Goal: Task Accomplishment & Management: Complete application form

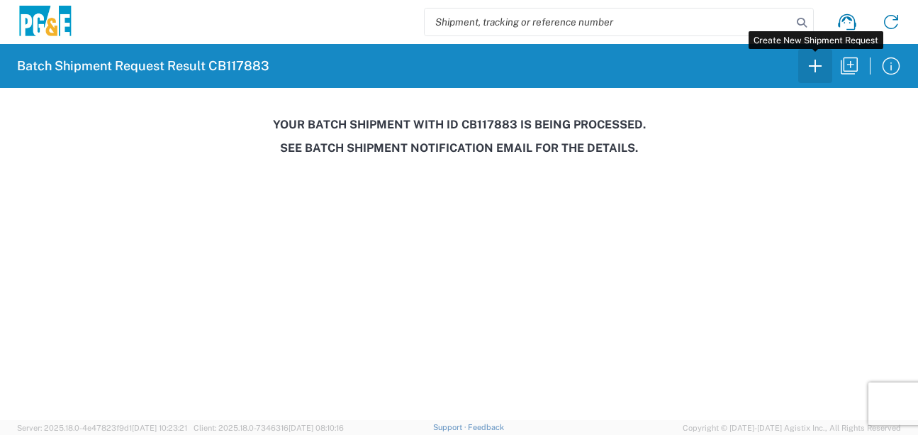
click at [806, 72] on icon "button" at bounding box center [815, 66] width 23 height 23
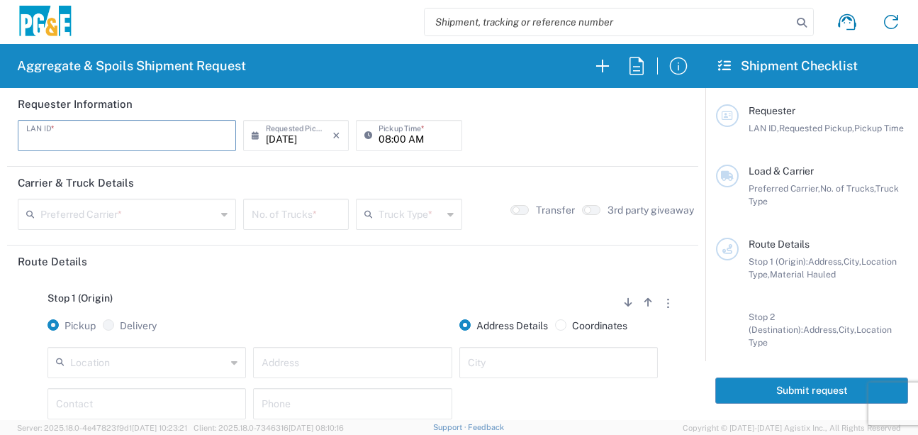
click at [80, 138] on input "text" at bounding box center [126, 134] width 201 height 25
type input "LXRJ"
click at [379, 136] on input "08:00 AM" at bounding box center [416, 134] width 74 height 25
type input "06:00 AM"
click at [146, 212] on input "text" at bounding box center [128, 213] width 176 height 25
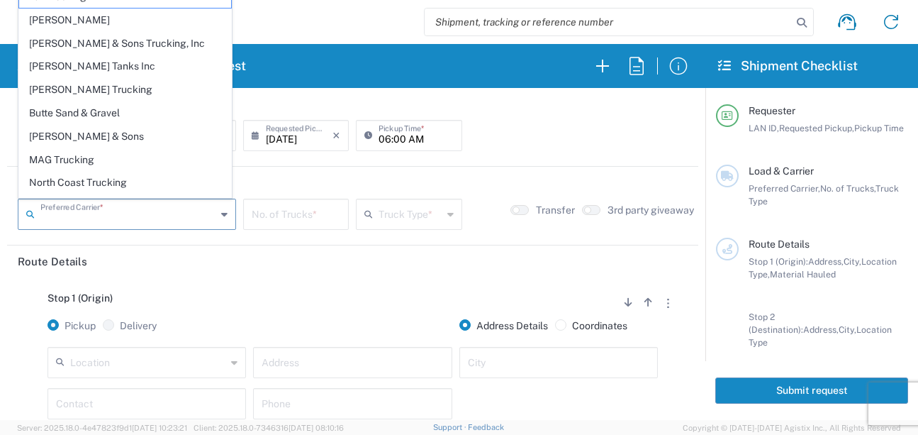
click at [94, 89] on span "[PERSON_NAME] Trucking" at bounding box center [125, 90] width 212 height 22
type input "[PERSON_NAME] Trucking"
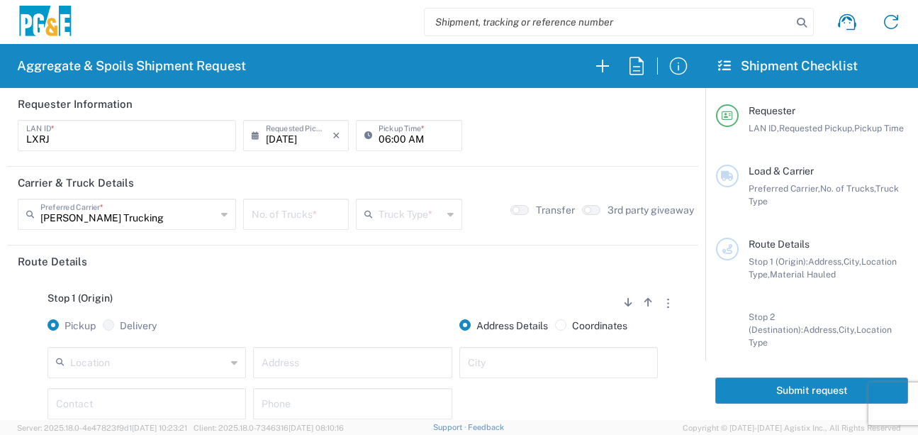
click at [294, 219] on input "number" at bounding box center [296, 213] width 89 height 25
type input "6"
click at [372, 217] on icon at bounding box center [372, 214] width 14 height 23
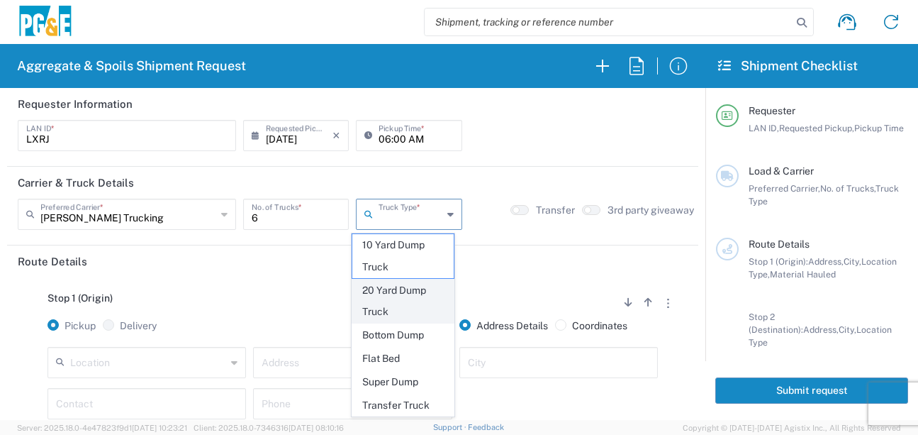
click at [389, 289] on span "20 Yard Dump Truck" at bounding box center [402, 301] width 101 height 44
type input "20 Yard Dump Truck"
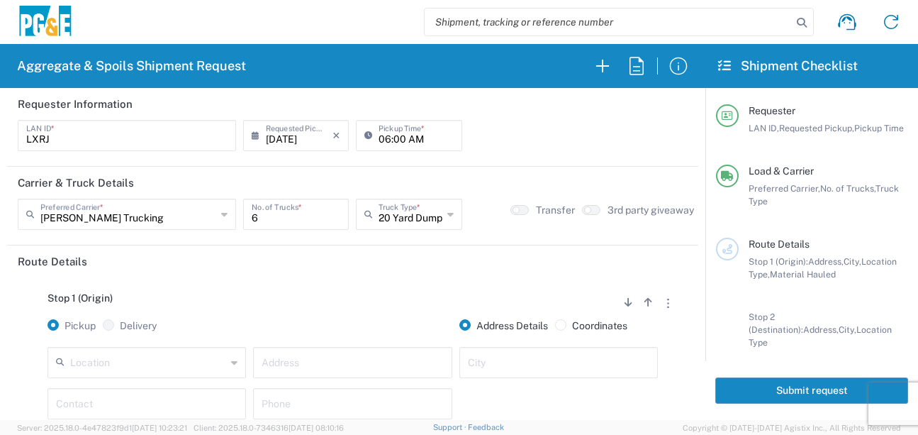
click at [356, 289] on div "Stop 1 (Origin) Add Stop Above Add Stop Below Remove Stop Pickup Delivery Addre…" at bounding box center [353, 388] width 670 height 223
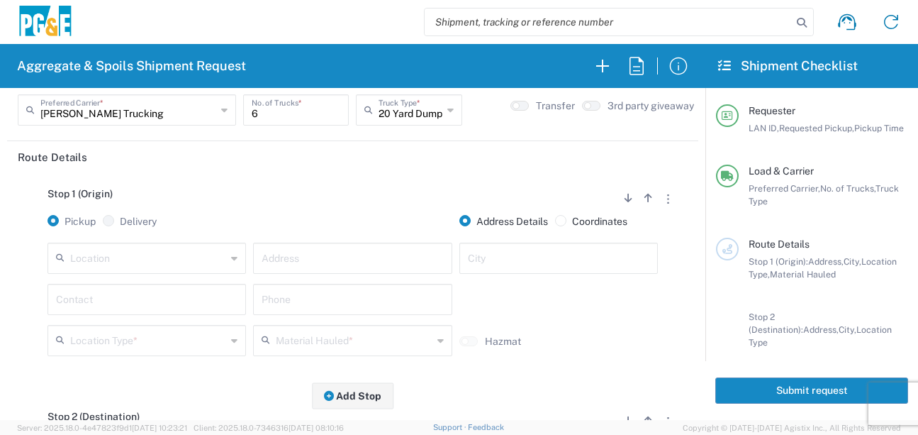
scroll to position [142, 0]
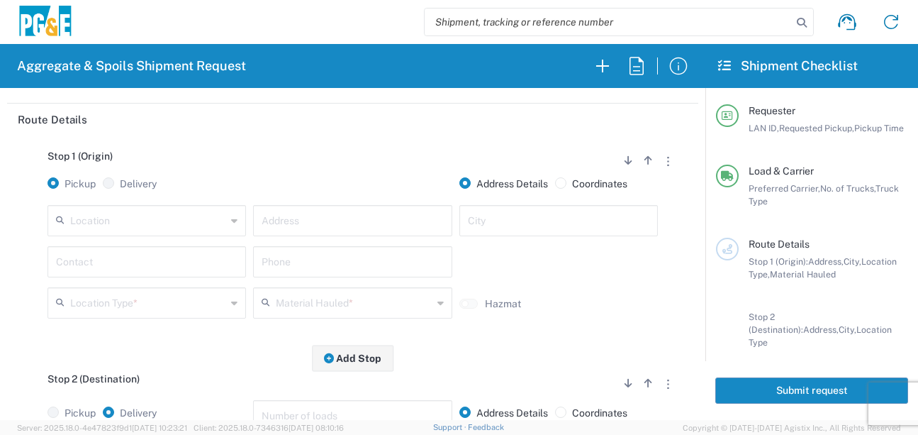
click at [189, 221] on input "text" at bounding box center [148, 219] width 156 height 25
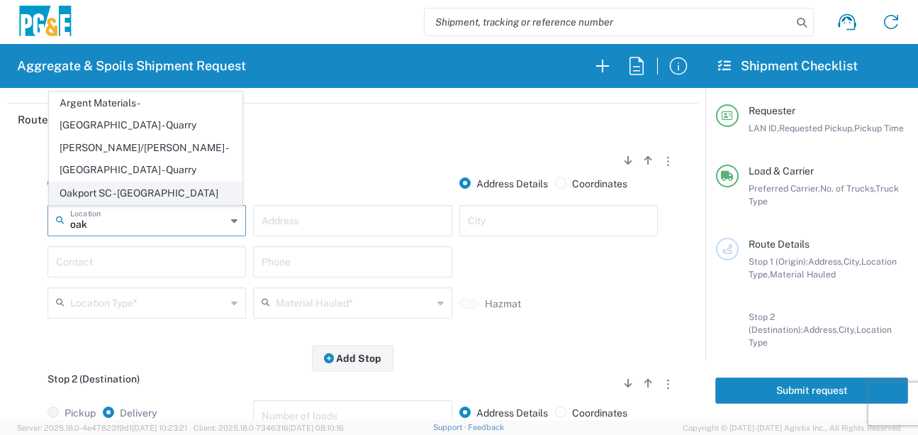
click at [130, 195] on span "Oakport SC - [GEOGRAPHIC_DATA]" at bounding box center [146, 193] width 192 height 22
type input "Oakport SC - [GEOGRAPHIC_DATA]"
type input "[STREET_ADDRESS]"
type input "[GEOGRAPHIC_DATA]"
type input "Business No Loading Dock"
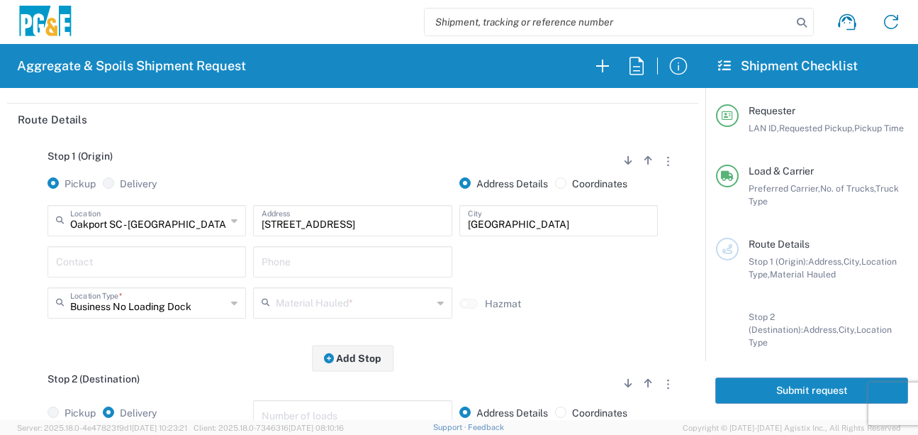
click at [130, 262] on input "text" at bounding box center [147, 260] width 182 height 25
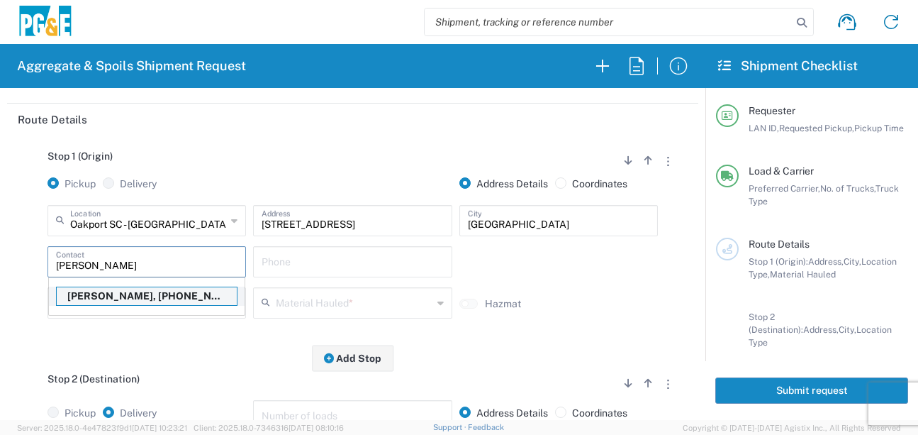
click at [136, 301] on p "[PERSON_NAME], [PHONE_NUMBER]" at bounding box center [147, 296] width 180 height 18
type input "[PERSON_NAME]"
type input "[PHONE_NUMBER]"
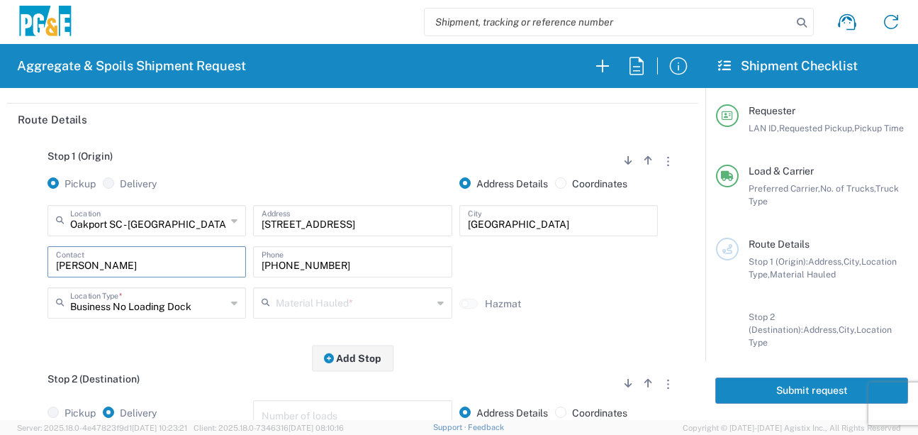
click at [338, 307] on input "text" at bounding box center [354, 301] width 156 height 25
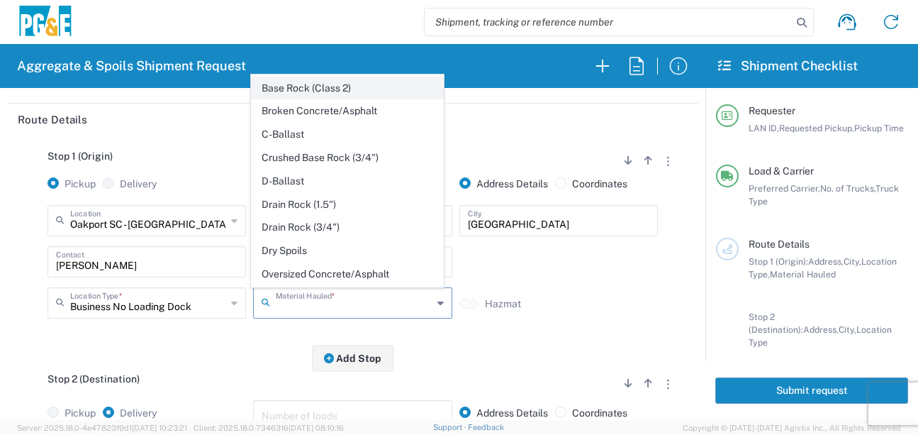
scroll to position [213, 0]
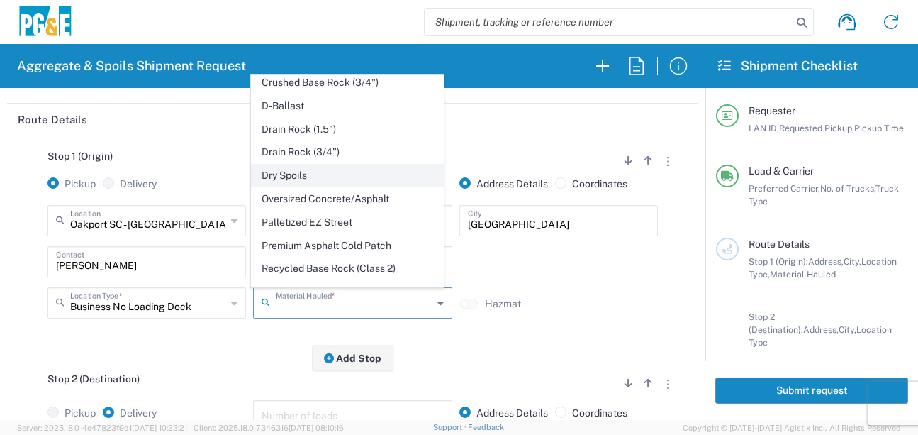
click at [296, 187] on span "Dry Spoils" at bounding box center [348, 176] width 192 height 22
type input "Dry Spoils"
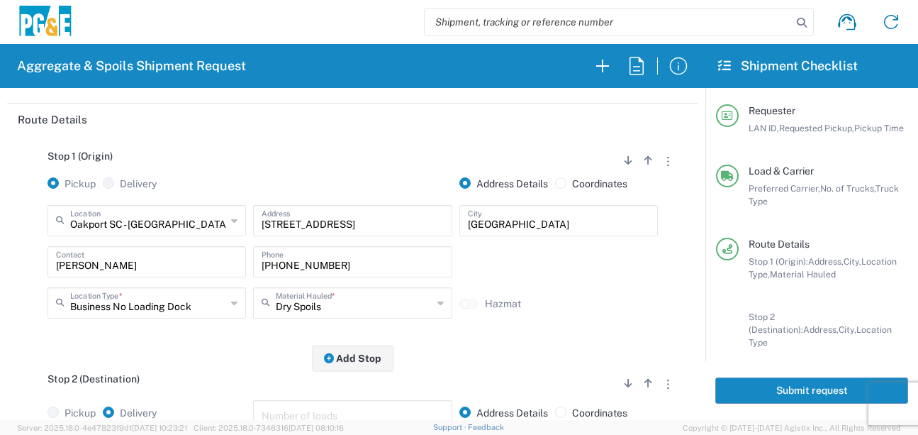
click at [217, 346] on div "Stop 1 (Origin) Add Stop Above Add Stop Below Remove Stop Pickup Delivery Addre…" at bounding box center [353, 246] width 670 height 223
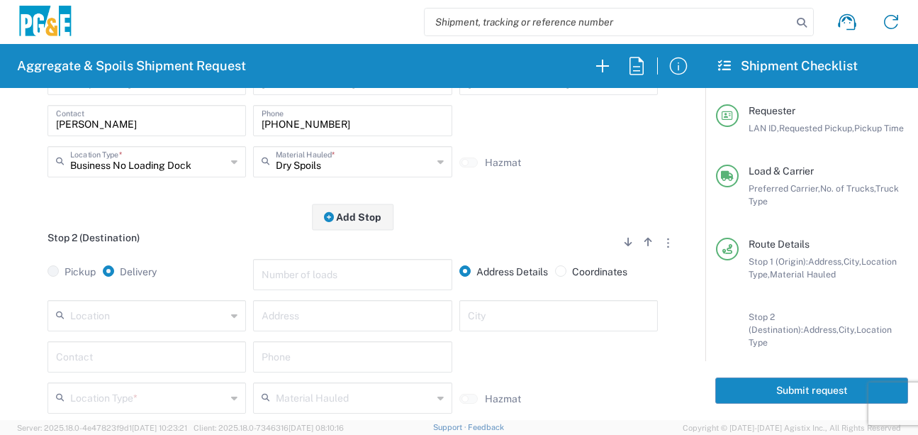
scroll to position [284, 0]
click at [178, 316] on input "text" at bounding box center [148, 313] width 156 height 25
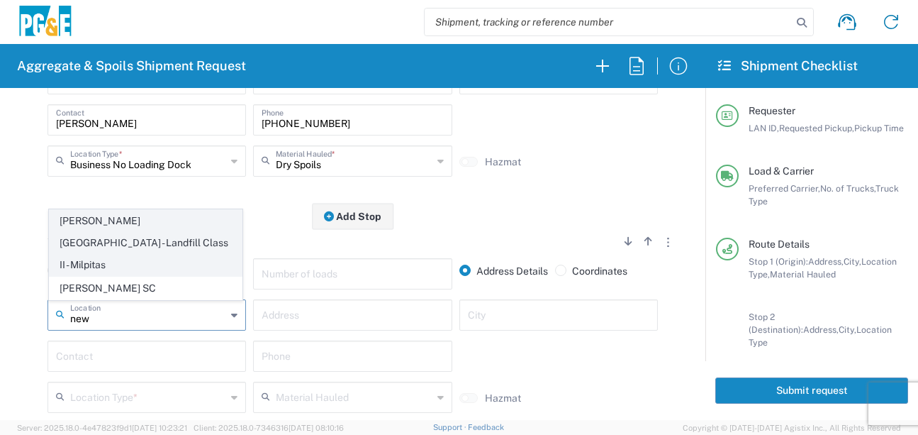
click at [165, 252] on span "[PERSON_NAME][GEOGRAPHIC_DATA] - Landfill Class II - Milpitas" at bounding box center [146, 242] width 192 height 65
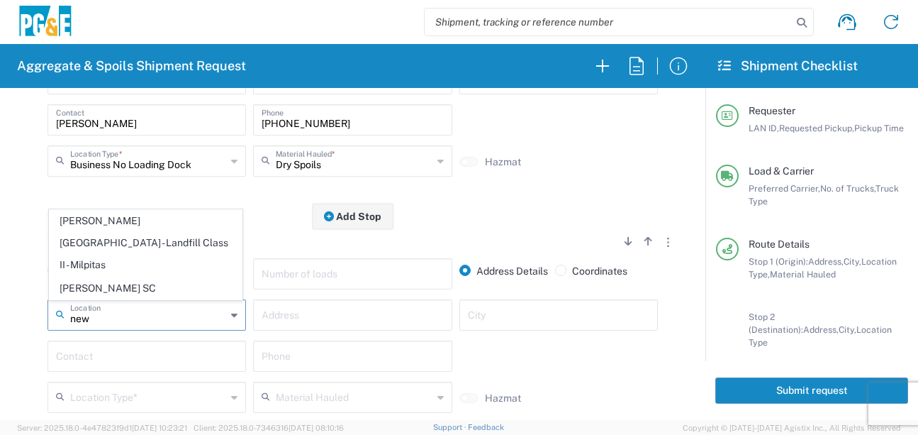
type input "[PERSON_NAME][GEOGRAPHIC_DATA] - Landfill Class II - Milpitas"
type input "[STREET_ADDRESS][PERSON_NAME]"
type input "Milpitas"
type input "Landfill"
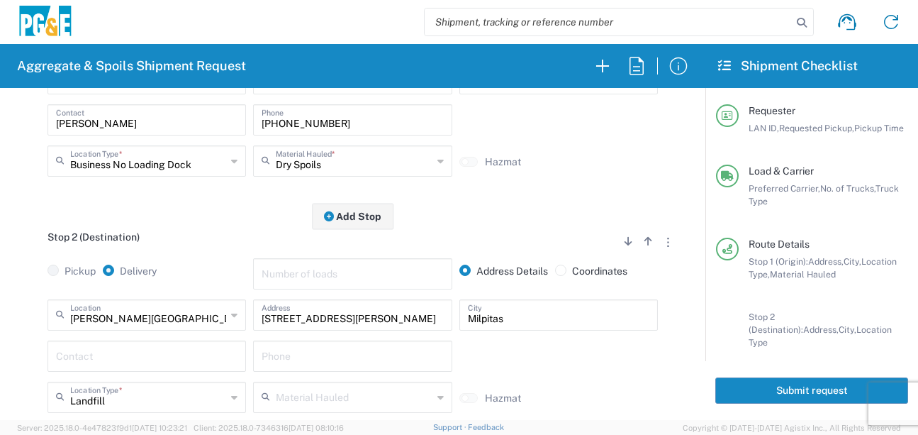
click at [144, 364] on input "text" at bounding box center [147, 355] width 182 height 25
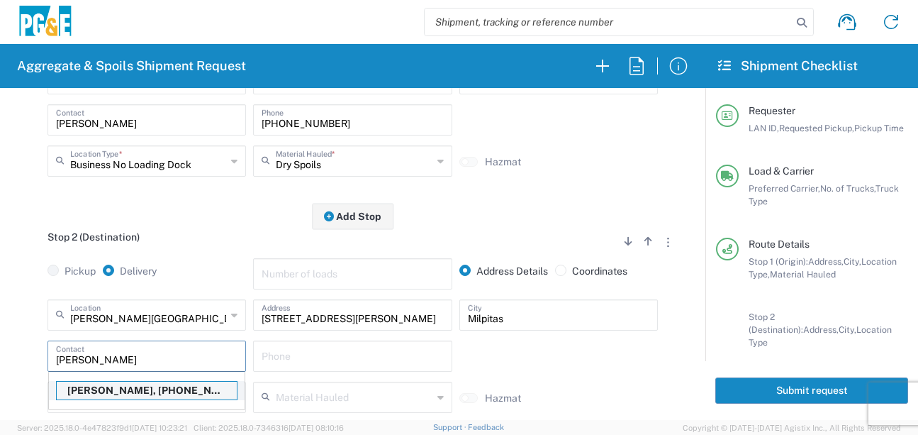
click at [138, 396] on p "[PERSON_NAME], [PHONE_NUMBER]" at bounding box center [147, 391] width 180 height 18
type input "[PERSON_NAME]"
type input "[PHONE_NUMBER]"
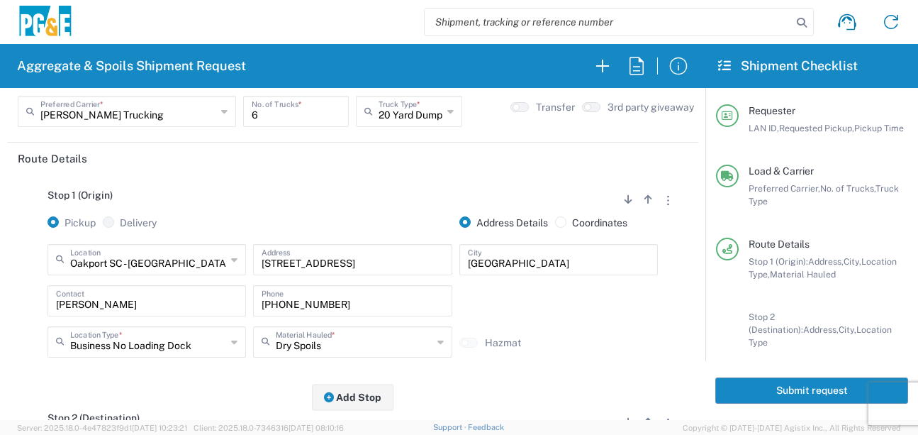
scroll to position [0, 0]
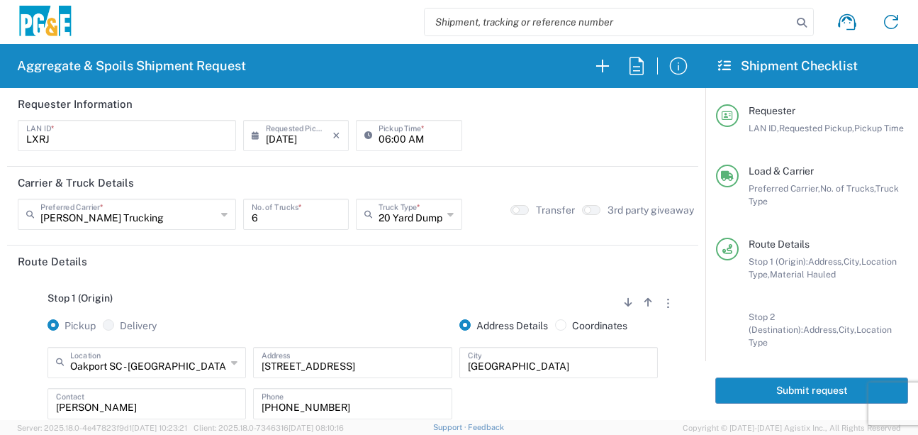
click at [789, 389] on button "Submit request" at bounding box center [812, 390] width 193 height 26
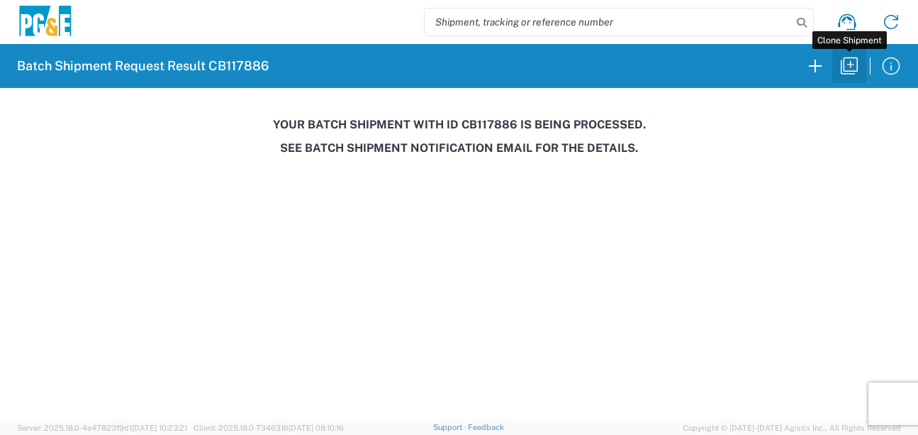
click at [845, 72] on icon "button" at bounding box center [849, 66] width 23 height 23
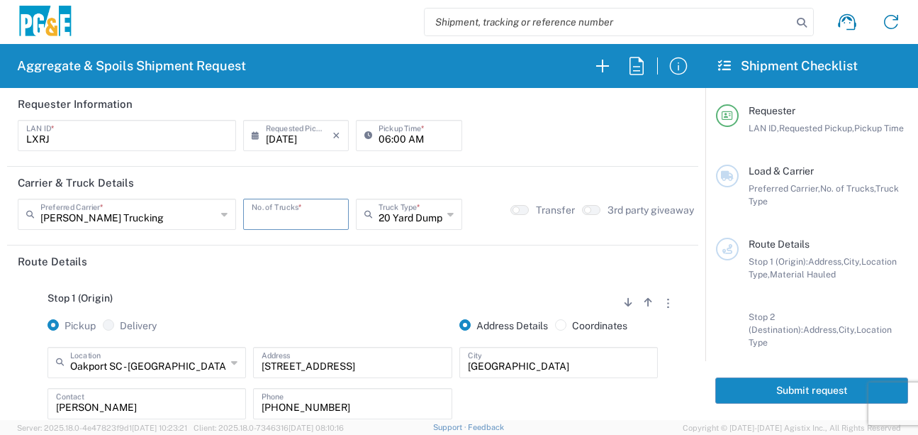
click at [298, 216] on input "number" at bounding box center [296, 213] width 89 height 25
type input "6"
click at [383, 130] on input "06:00 AM" at bounding box center [416, 134] width 74 height 25
click at [394, 140] on input "06:00 AM" at bounding box center [416, 134] width 74 height 25
type input "06:30 AM"
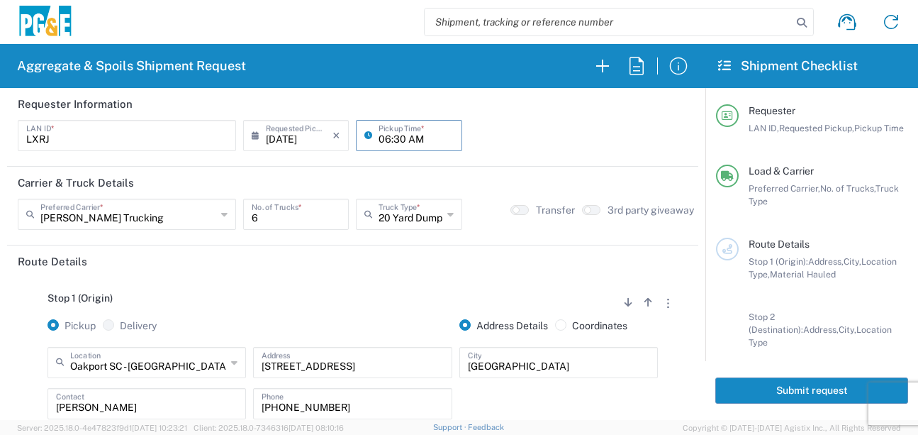
click at [420, 316] on div "Stop 1 (Origin) Add Stop Above Add Stop Below Remove Stop" at bounding box center [353, 305] width 670 height 27
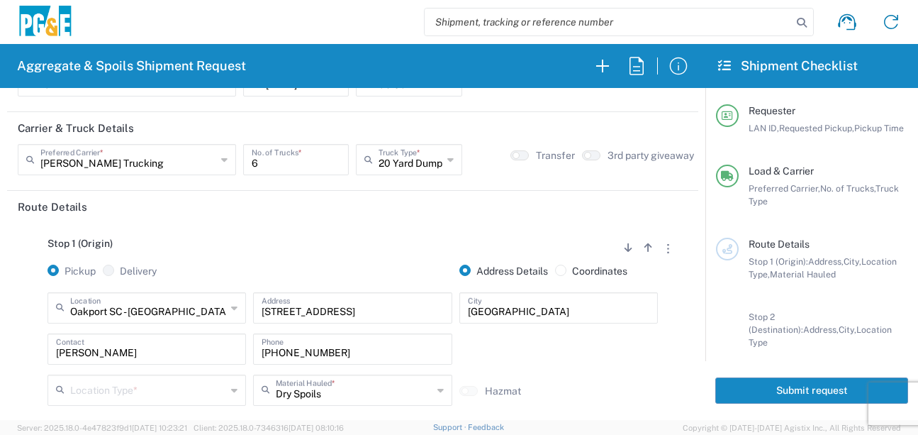
scroll to position [213, 0]
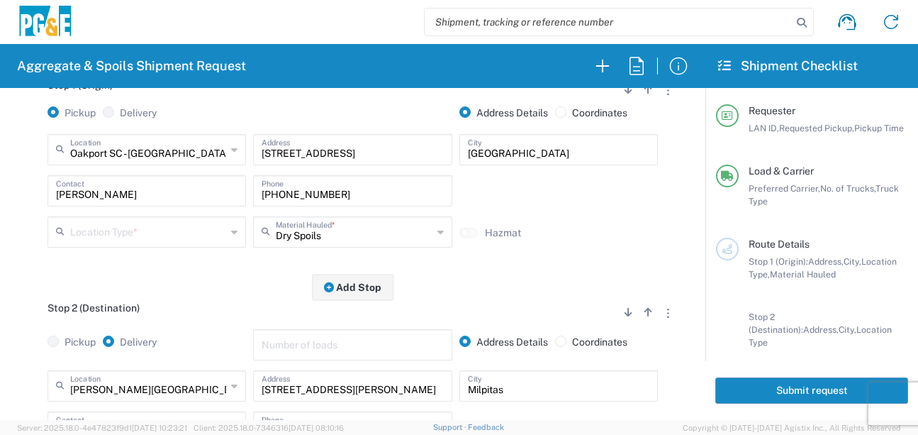
click at [145, 233] on input "text" at bounding box center [148, 230] width 156 height 25
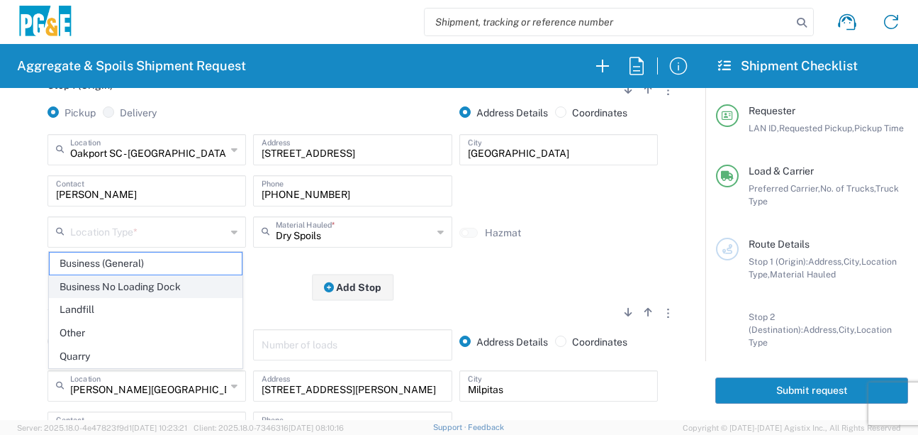
click at [104, 290] on span "Business No Loading Dock" at bounding box center [146, 287] width 192 height 22
type input "Business No Loading Dock"
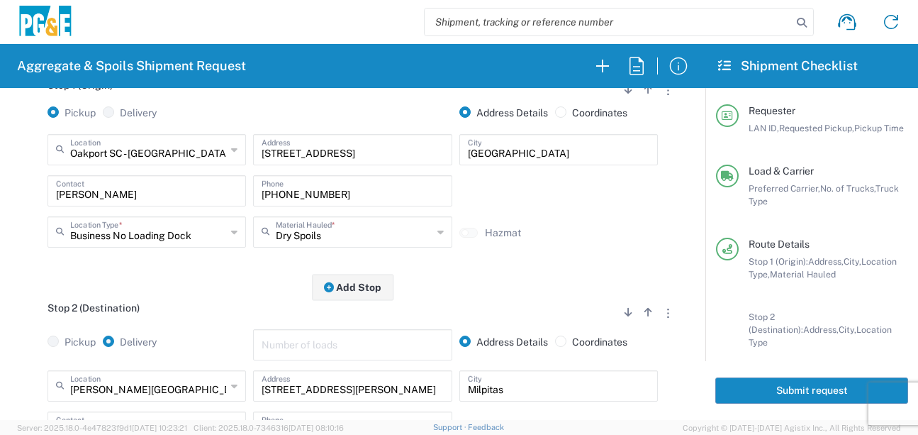
click at [289, 268] on div "Stop 1 (Origin) Add Stop Above Add Stop Below Remove Stop Pickup Delivery Addre…" at bounding box center [353, 176] width 670 height 223
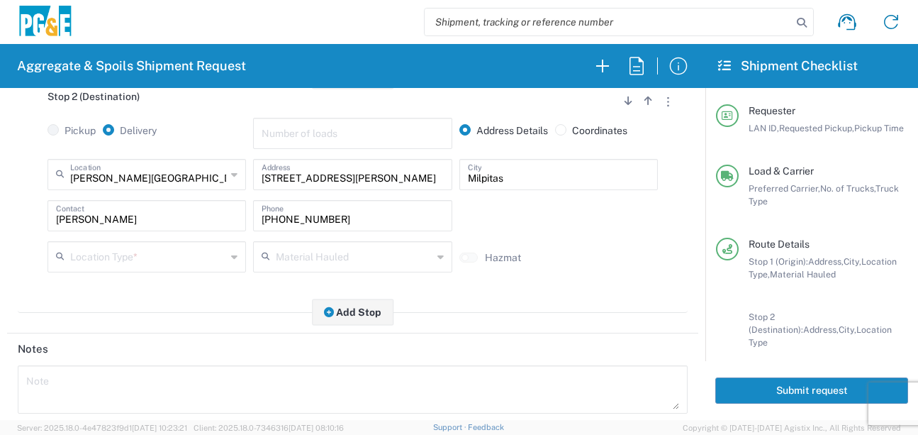
scroll to position [426, 0]
click at [196, 252] on input "text" at bounding box center [148, 254] width 156 height 25
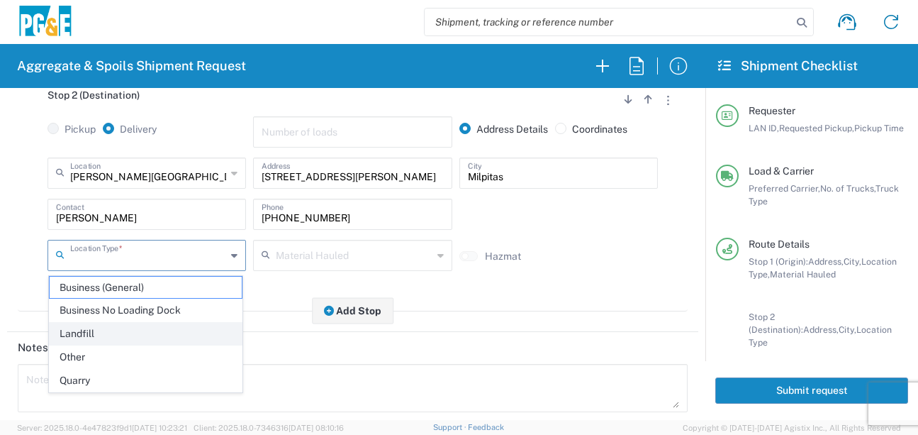
click at [79, 338] on span "Landfill" at bounding box center [146, 334] width 192 height 22
type input "Landfill"
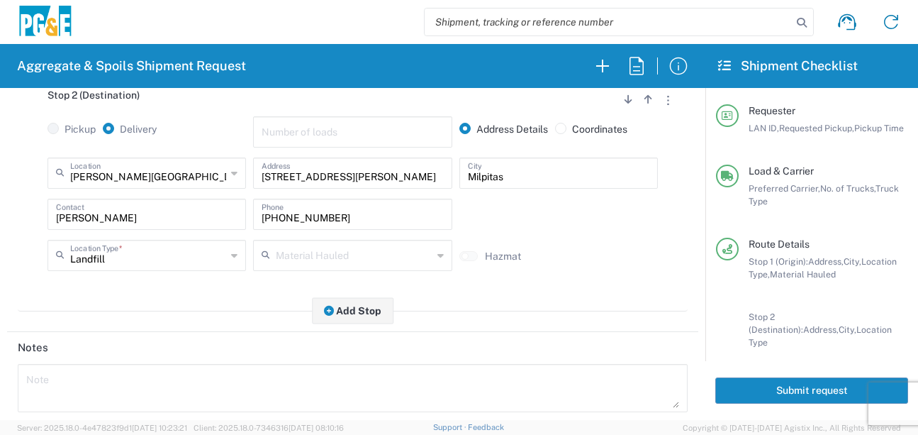
click at [196, 323] on main "Stop 1 (Origin) Add Stop Above Add Stop Below Remove Stop Pickup Delivery Addre…" at bounding box center [352, 89] width 691 height 474
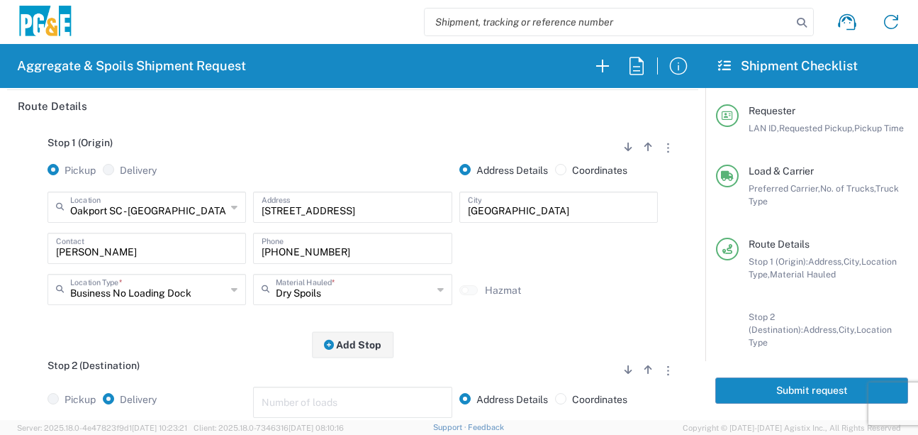
scroll to position [0, 0]
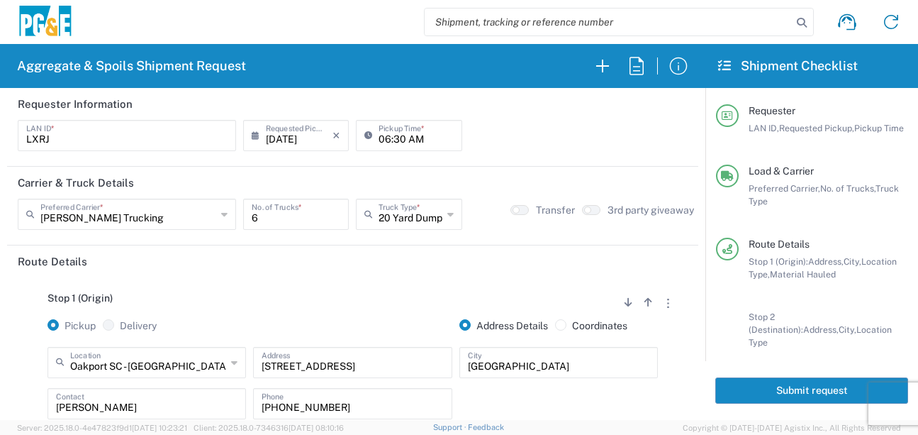
click at [754, 387] on button "Submit request" at bounding box center [812, 390] width 193 height 26
